Goal: Information Seeking & Learning: Check status

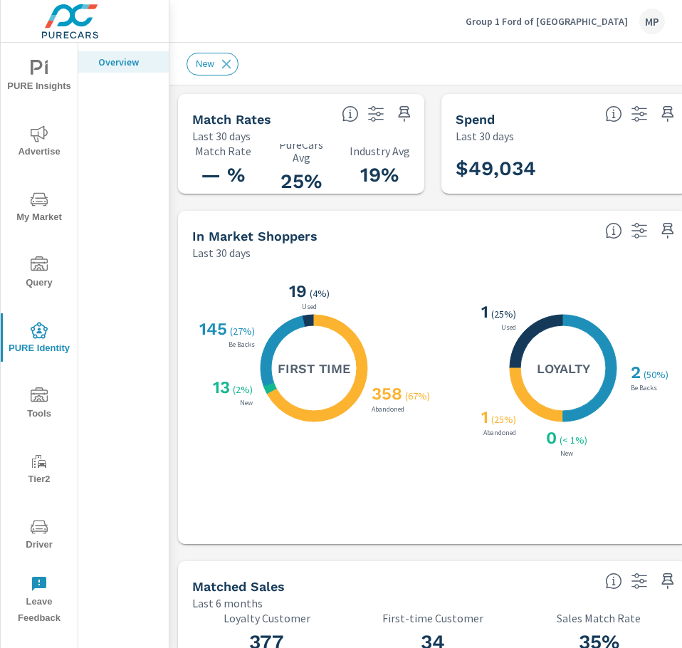
click at [38, 78] on span "PURE Insights" at bounding box center [39, 77] width 68 height 35
